Goal: Information Seeking & Learning: Learn about a topic

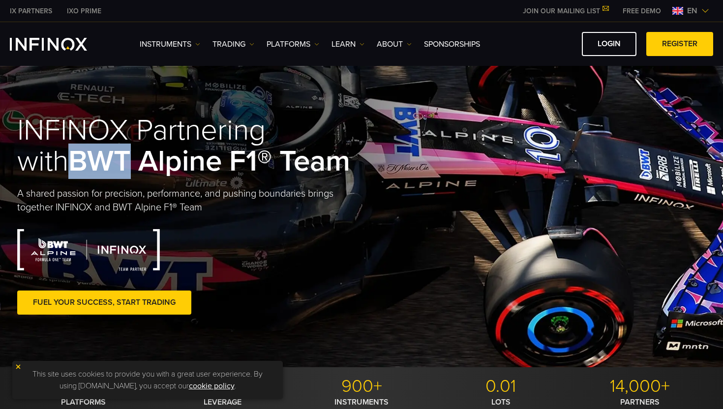
drag, startPoint x: 21, startPoint y: 155, endPoint x: 76, endPoint y: 156, distance: 55.1
click at [76, 156] on strong "BWT Alpine F1® Team" at bounding box center [209, 161] width 282 height 35
copy strong "BWT"
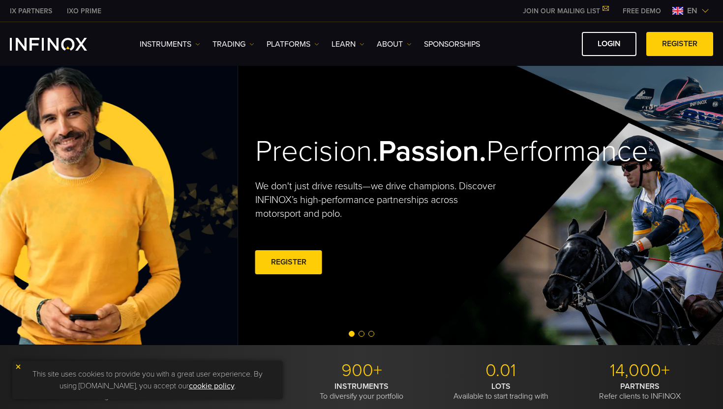
click at [255, 139] on h2 "Precision. Passion. Performance." at bounding box center [410, 152] width 310 height 36
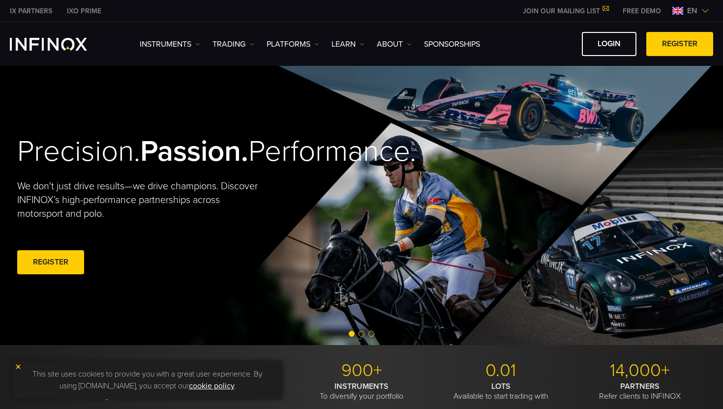
click at [97, 142] on h2 "Precision. Passion. Performance." at bounding box center [172, 152] width 310 height 36
click at [94, 134] on h2 "Precision. Passion. Performance." at bounding box center [172, 152] width 310 height 36
